Goal: Information Seeking & Learning: Learn about a topic

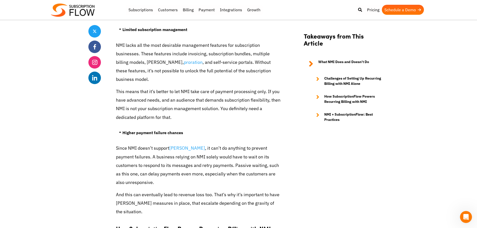
scroll to position [977, 0]
click at [181, 151] on link "dunning" at bounding box center [187, 148] width 36 height 6
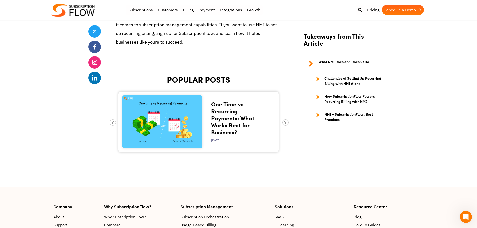
scroll to position [1954, 0]
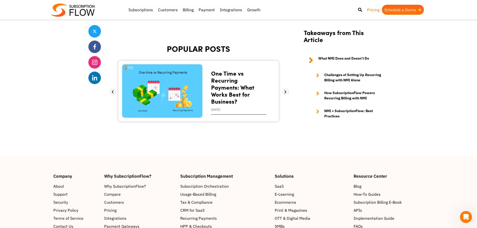
click at [374, 9] on link "Pricing" at bounding box center [373, 10] width 17 height 10
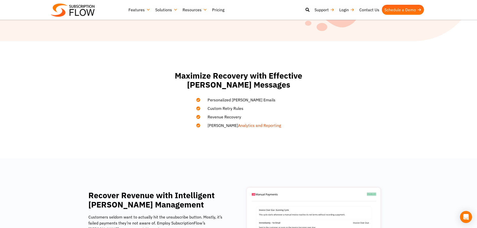
scroll to position [226, 0]
